Goal: Task Accomplishment & Management: Use online tool/utility

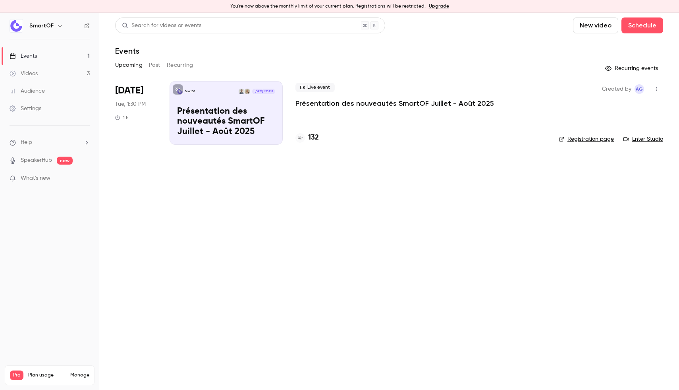
click at [248, 118] on p "Présentation des nouveautés SmartOF Juillet - Août 2025" at bounding box center [226, 121] width 98 height 31
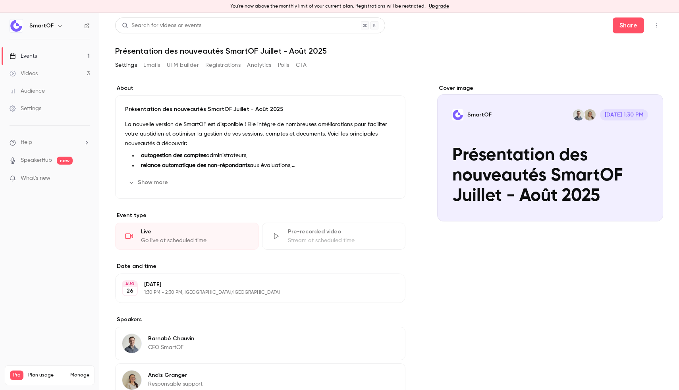
click at [192, 230] on div "Live" at bounding box center [195, 232] width 108 height 8
click at [134, 231] on div "Live Go live at scheduled time" at bounding box center [187, 235] width 144 height 27
click at [38, 58] on link "Events 1" at bounding box center [49, 55] width 99 height 17
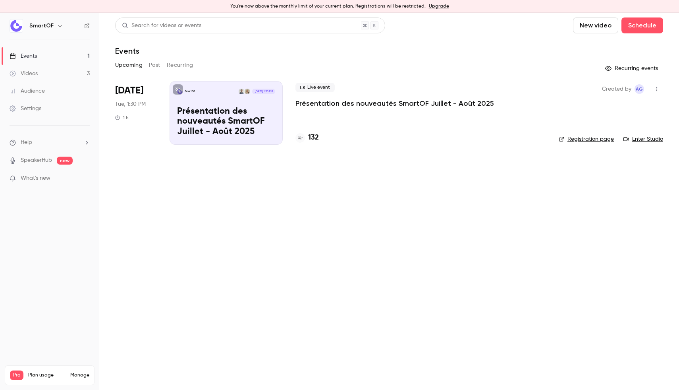
click at [255, 124] on p "Présentation des nouveautés SmartOF Juillet - Août 2025" at bounding box center [226, 121] width 98 height 31
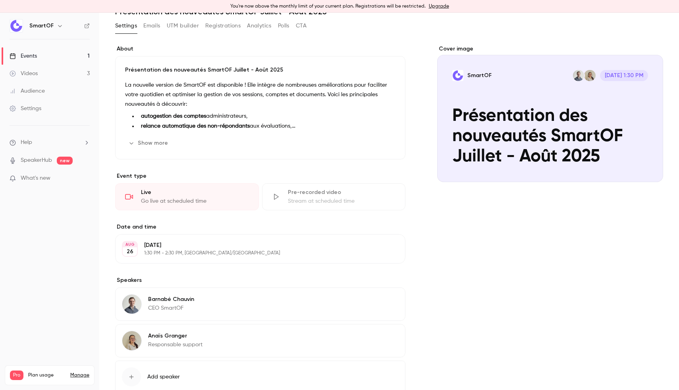
scroll to position [92, 0]
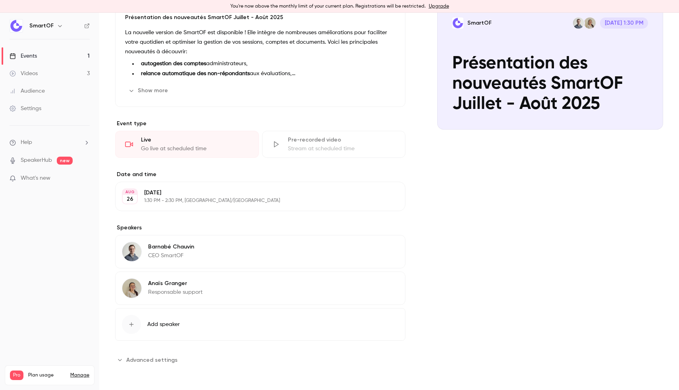
click at [38, 158] on link "SpeakerHub" at bounding box center [36, 160] width 31 height 8
click at [72, 59] on link "Events 1" at bounding box center [49, 55] width 99 height 17
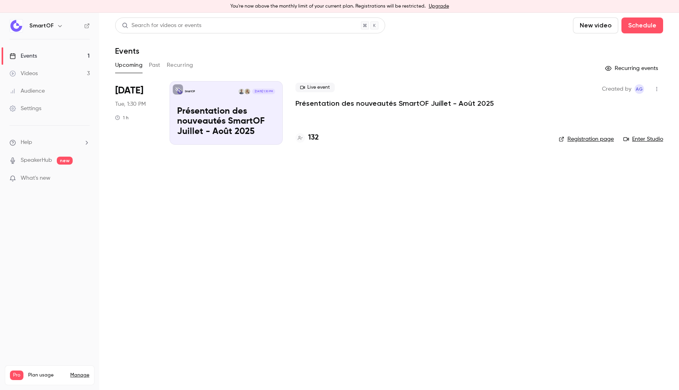
click at [645, 139] on link "Enter Studio" at bounding box center [644, 139] width 40 height 8
